Goal: Task Accomplishment & Management: Complete application form

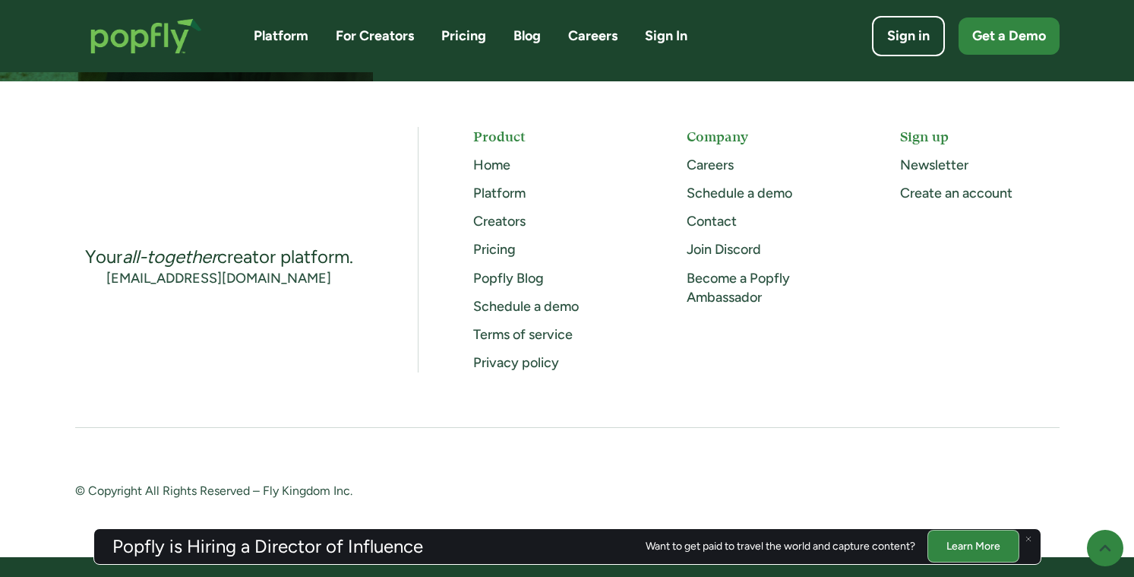
scroll to position [4077, 0]
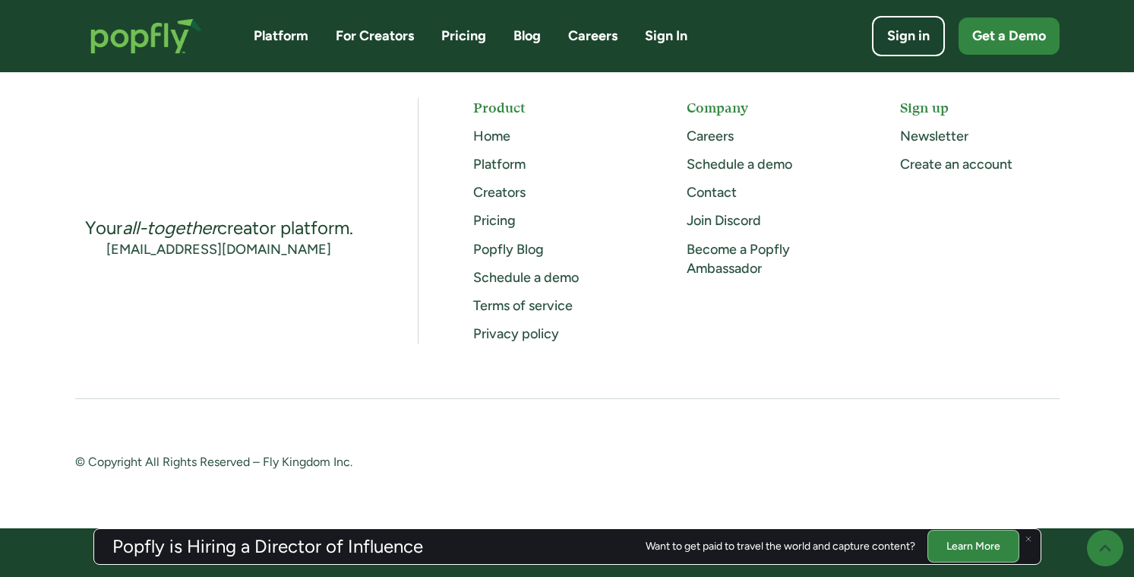
click at [660, 384] on div "Your all-together creator platform. [EMAIL_ADDRESS][DOMAIN_NAME] Product Home P…" at bounding box center [567, 285] width 985 height 375
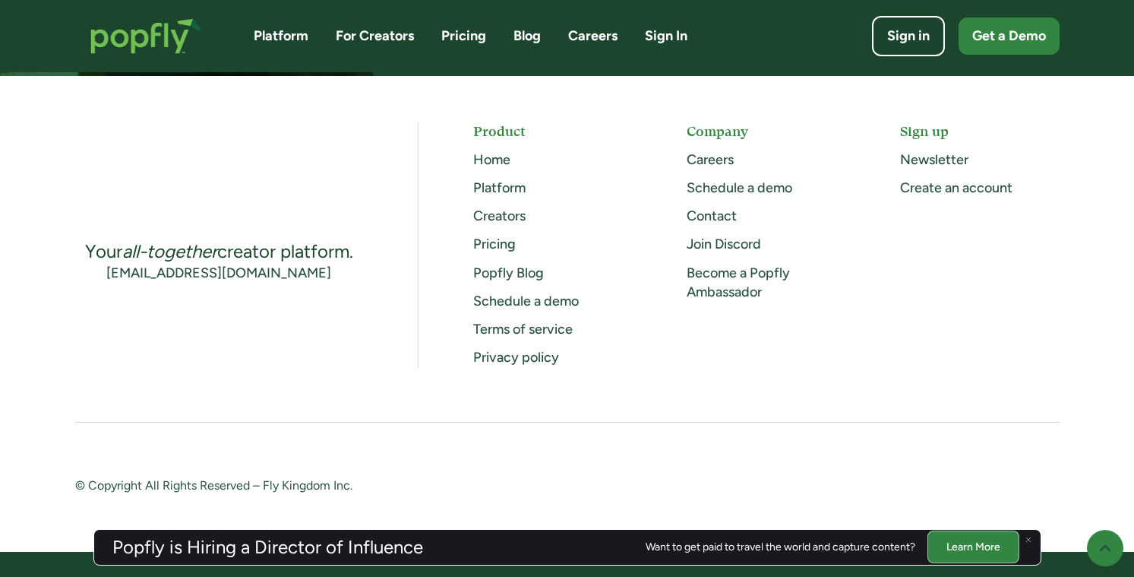
scroll to position [4051, 0]
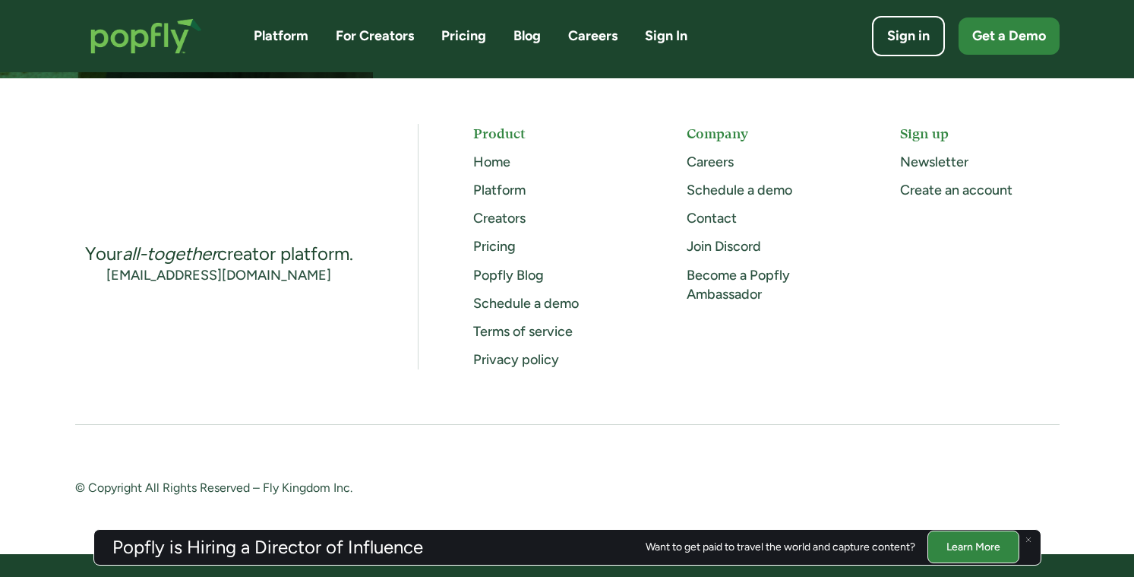
click at [944, 538] on link "Learn More" at bounding box center [974, 546] width 92 height 33
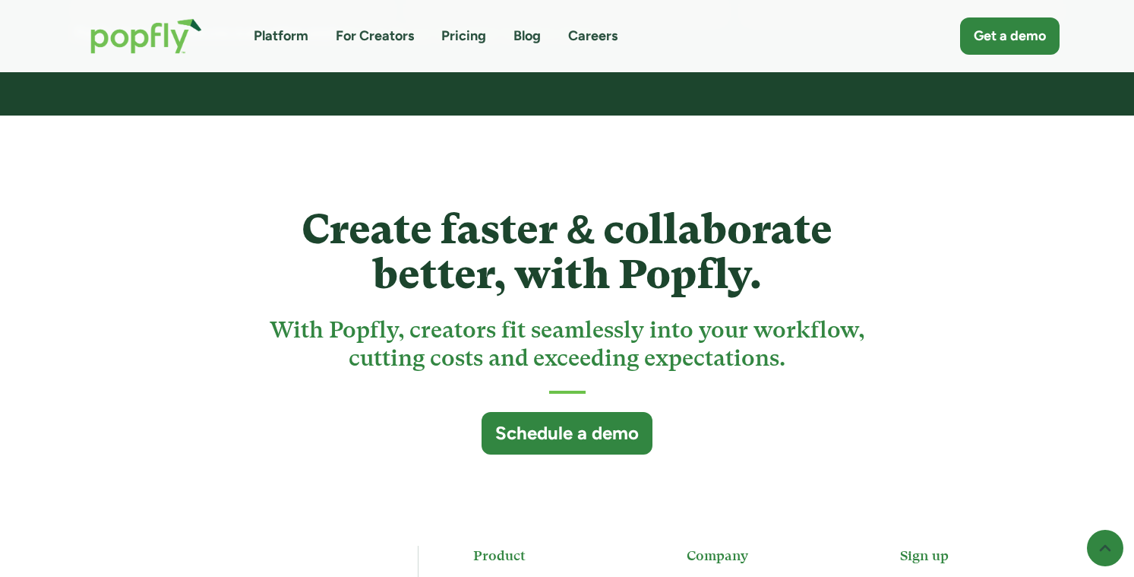
scroll to position [3876, 0]
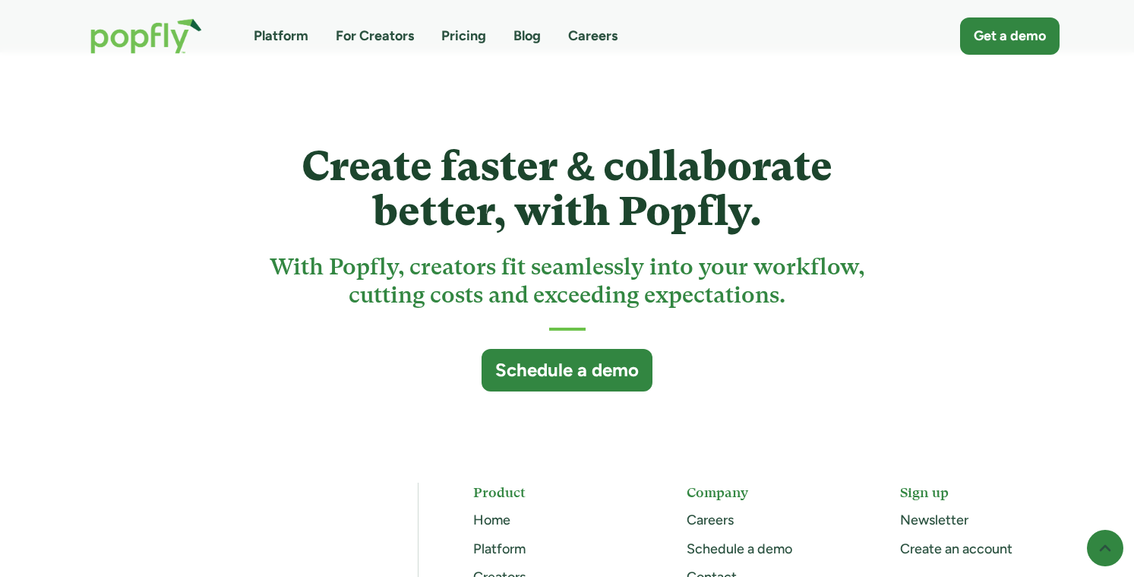
click at [586, 40] on link "Careers" at bounding box center [592, 36] width 49 height 19
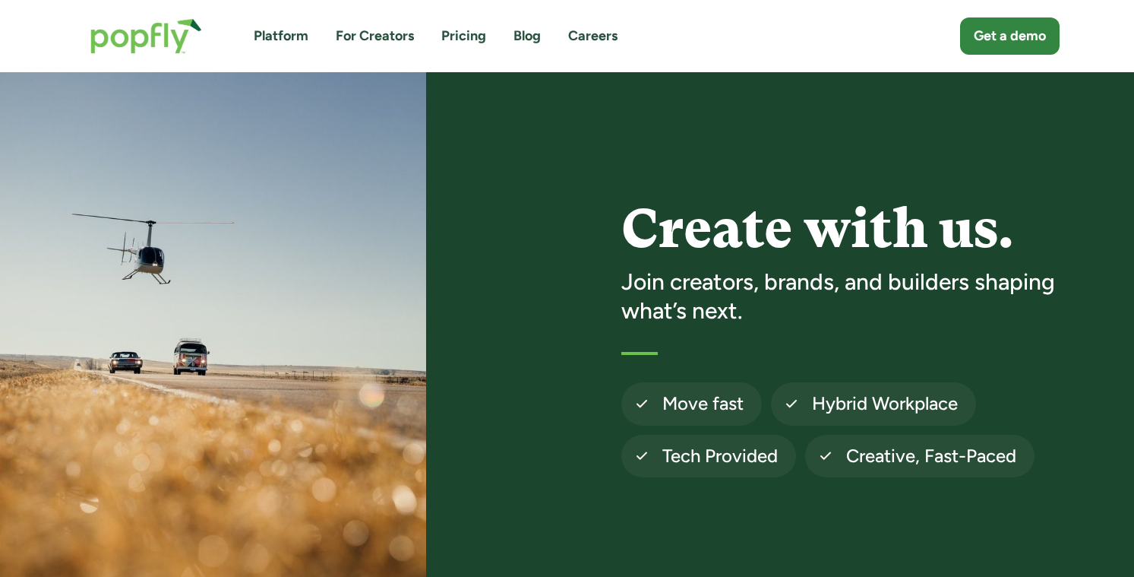
click at [603, 37] on link "Careers" at bounding box center [592, 36] width 49 height 19
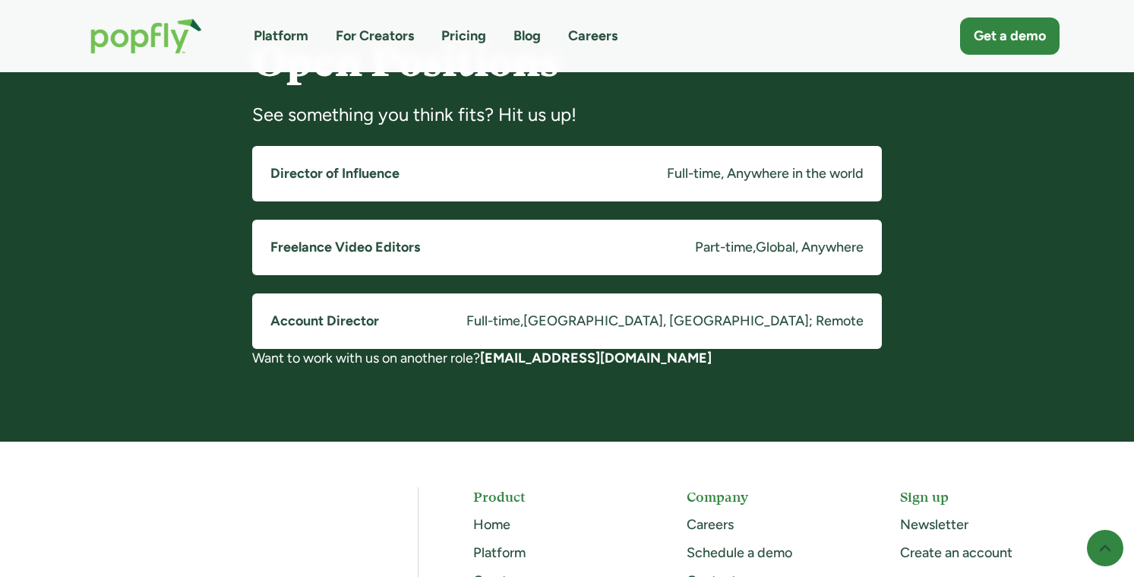
scroll to position [1216, 0]
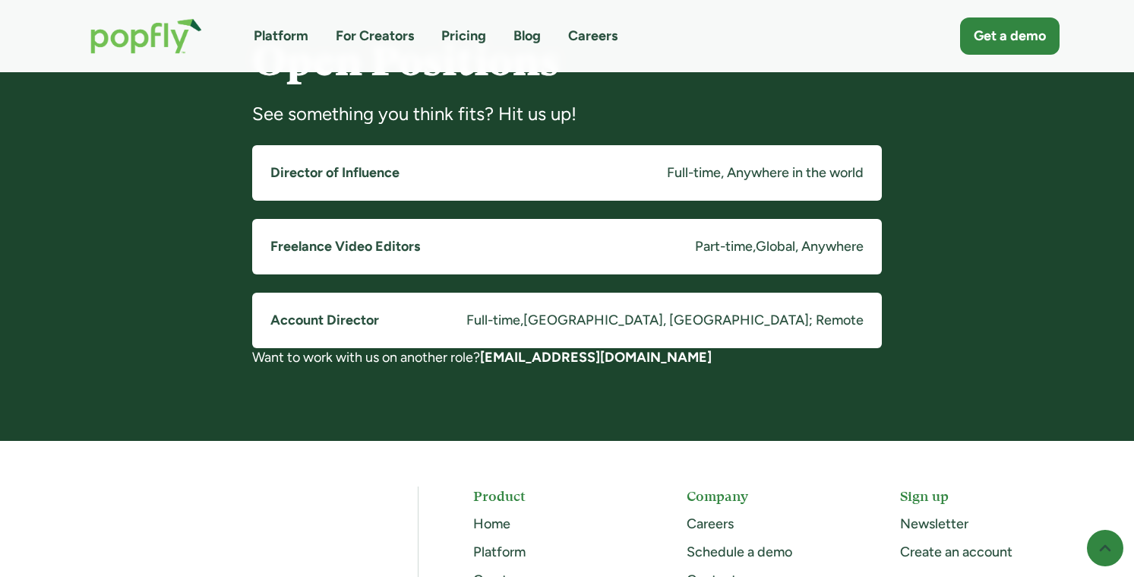
click at [512, 163] on link "Director of Influence Full-time, Anywhere in the world" at bounding box center [567, 172] width 630 height 55
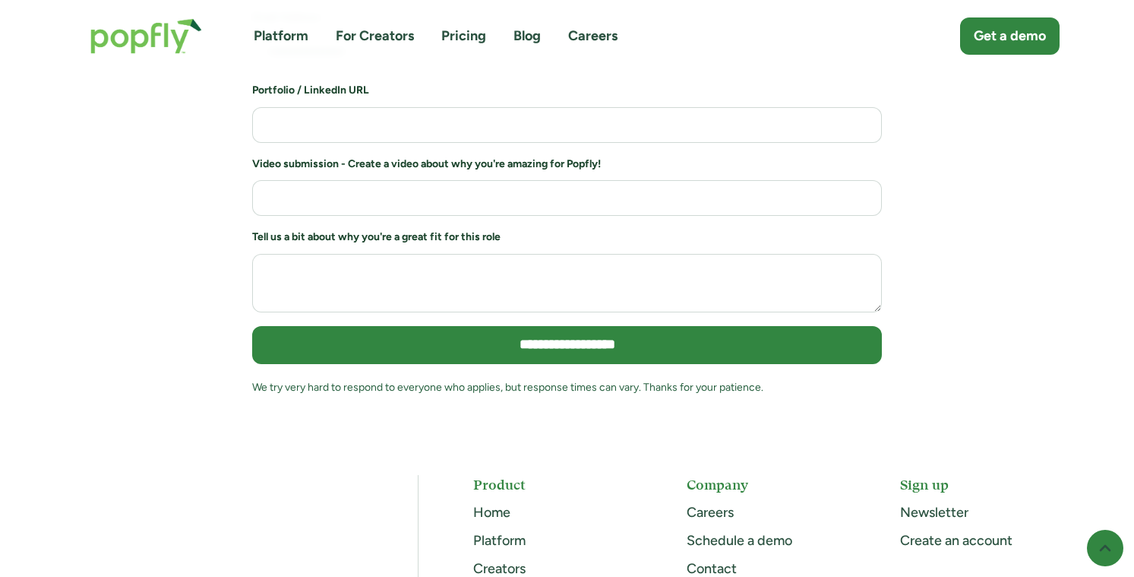
scroll to position [2095, 0]
